Goal: Navigation & Orientation: Find specific page/section

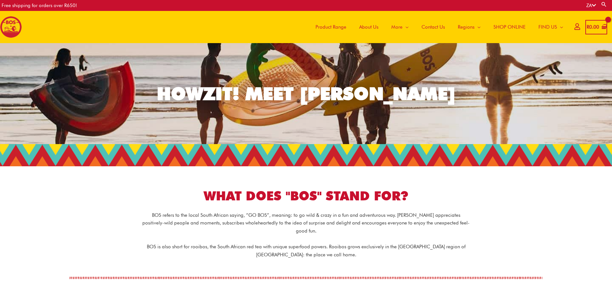
click at [327, 28] on span "Product Range" at bounding box center [330, 26] width 31 height 19
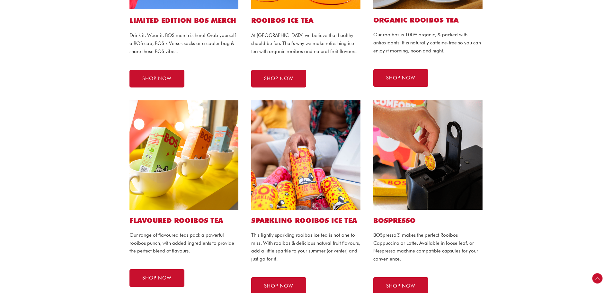
scroll to position [257, 0]
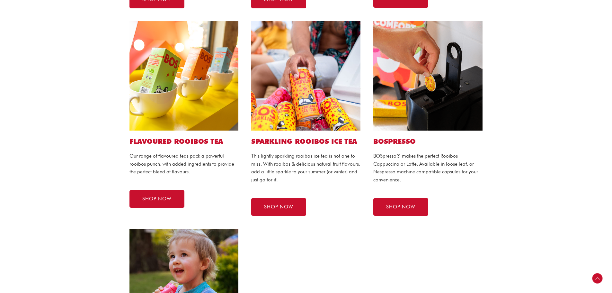
scroll to position [353, 0]
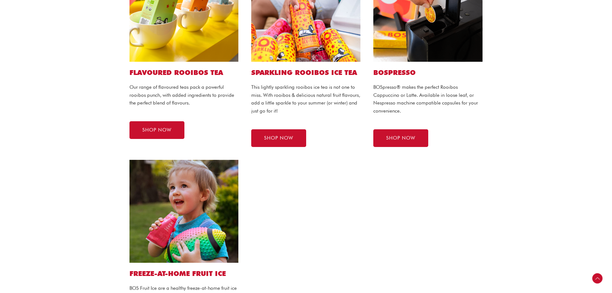
scroll to position [418, 0]
